Goal: Transaction & Acquisition: Purchase product/service

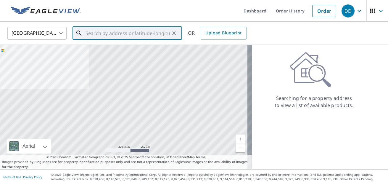
click at [101, 36] on input "text" at bounding box center [128, 33] width 84 height 17
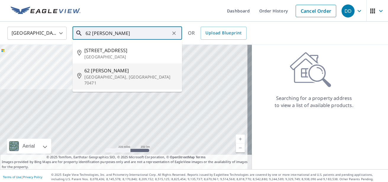
click at [100, 73] on span "62 [PERSON_NAME]" at bounding box center [130, 70] width 93 height 7
type input "[STREET_ADDRESS][PERSON_NAME][PERSON_NAME]"
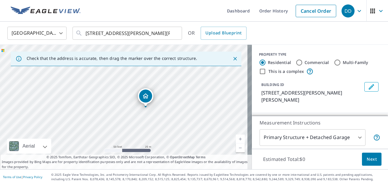
drag, startPoint x: 90, startPoint y: 116, endPoint x: 161, endPoint y: 106, distance: 71.5
click at [161, 106] on div "[STREET_ADDRESS][PERSON_NAME][PERSON_NAME]" at bounding box center [126, 107] width 252 height 124
drag, startPoint x: 128, startPoint y: 107, endPoint x: 130, endPoint y: 119, distance: 12.8
click at [130, 119] on div "[STREET_ADDRESS][PERSON_NAME][PERSON_NAME]" at bounding box center [126, 107] width 252 height 124
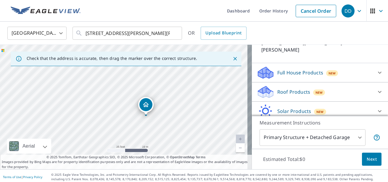
scroll to position [59, 0]
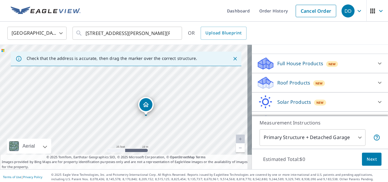
click at [377, 60] on icon at bounding box center [380, 63] width 7 height 7
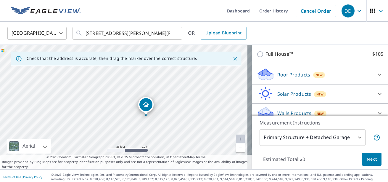
scroll to position [2, 0]
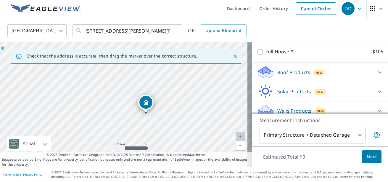
click at [377, 107] on icon at bounding box center [380, 110] width 7 height 7
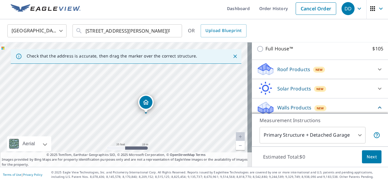
scroll to position [87, 0]
click at [377, 65] on icon at bounding box center [380, 68] width 7 height 7
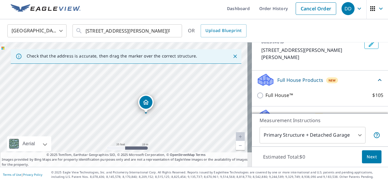
scroll to position [30, 0]
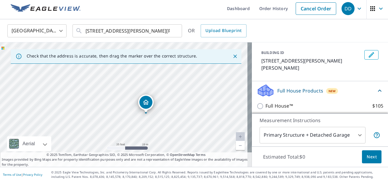
click at [363, 84] on div "Full House Products New" at bounding box center [317, 91] width 120 height 14
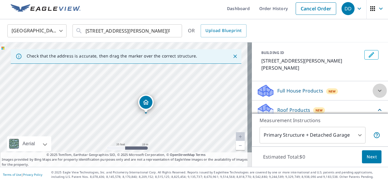
click at [376, 84] on div at bounding box center [380, 91] width 14 height 14
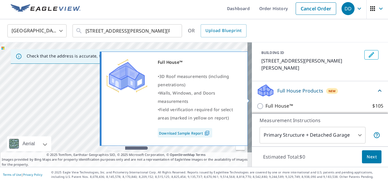
click at [258, 103] on input "Full House™ $105" at bounding box center [261, 106] width 9 height 7
checkbox input "true"
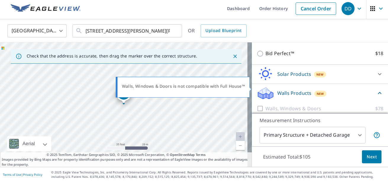
scroll to position [206, 0]
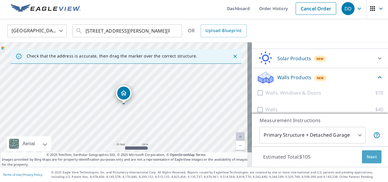
click at [371, 157] on span "Next" at bounding box center [372, 156] width 10 height 7
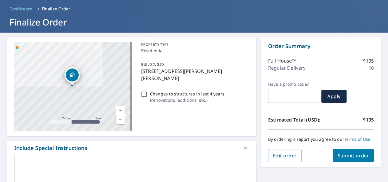
scroll to position [32, 0]
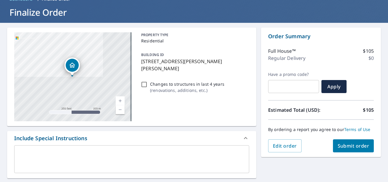
click at [120, 98] on link "Current Level 17, Zoom In" at bounding box center [120, 100] width 9 height 9
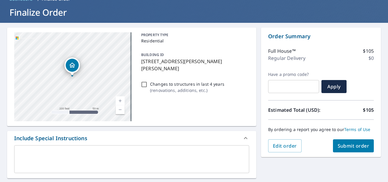
click at [120, 98] on link "Current Level 18, Zoom In" at bounding box center [120, 100] width 9 height 9
click at [341, 145] on span "Submit order" at bounding box center [354, 145] width 32 height 7
